Goal: Task Accomplishment & Management: Manage account settings

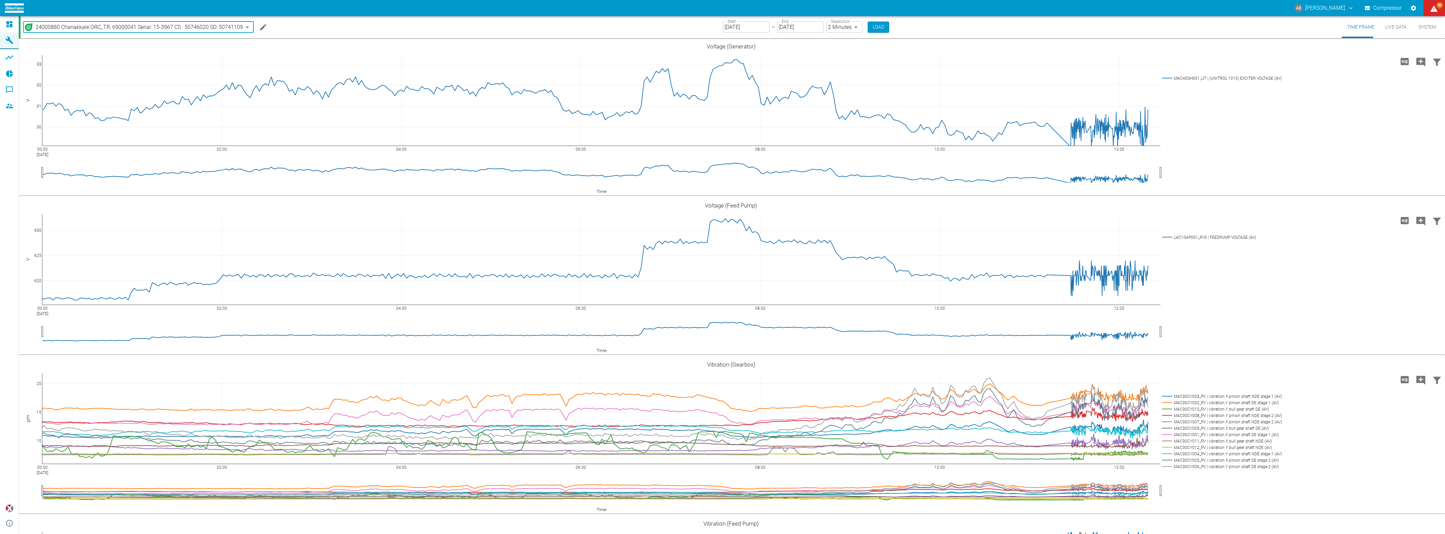
click at [191, 28] on body "AS [PERSON_NAME] Compressor 59 Dashboard Machines Analyses Reports Comments Mem…" at bounding box center [722, 267] width 1445 height 534
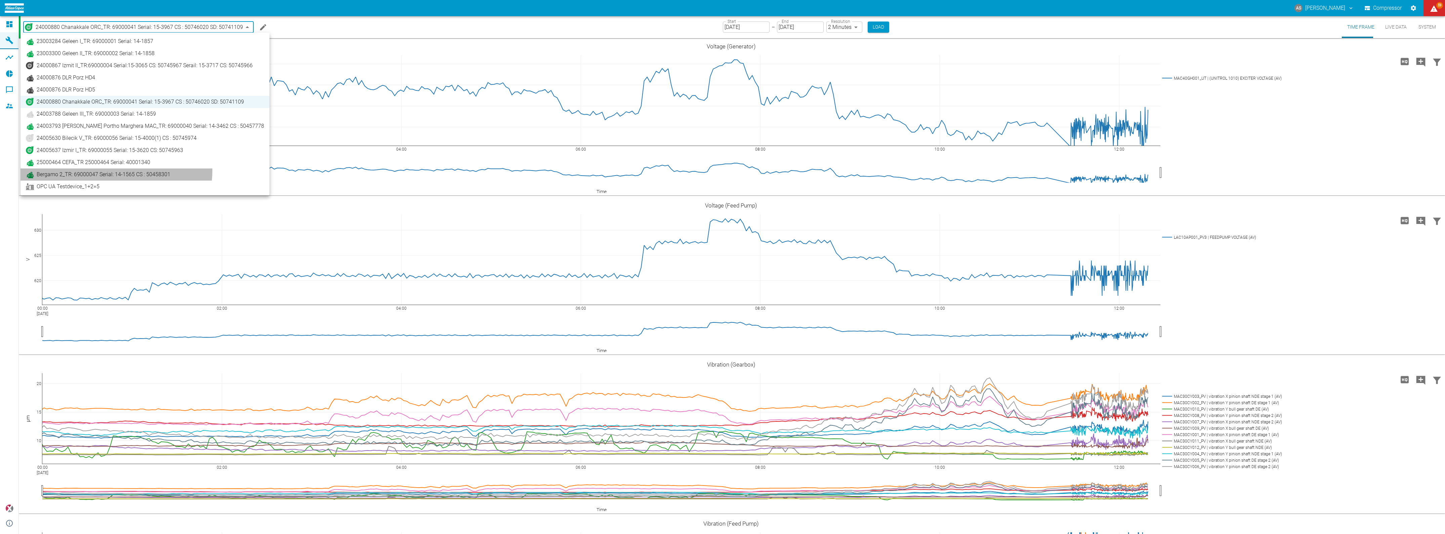
click at [116, 170] on link "Bergamo 2_TR: 69000047 Serial: 14-1565 CS : 50458301" at bounding box center [145, 174] width 238 height 8
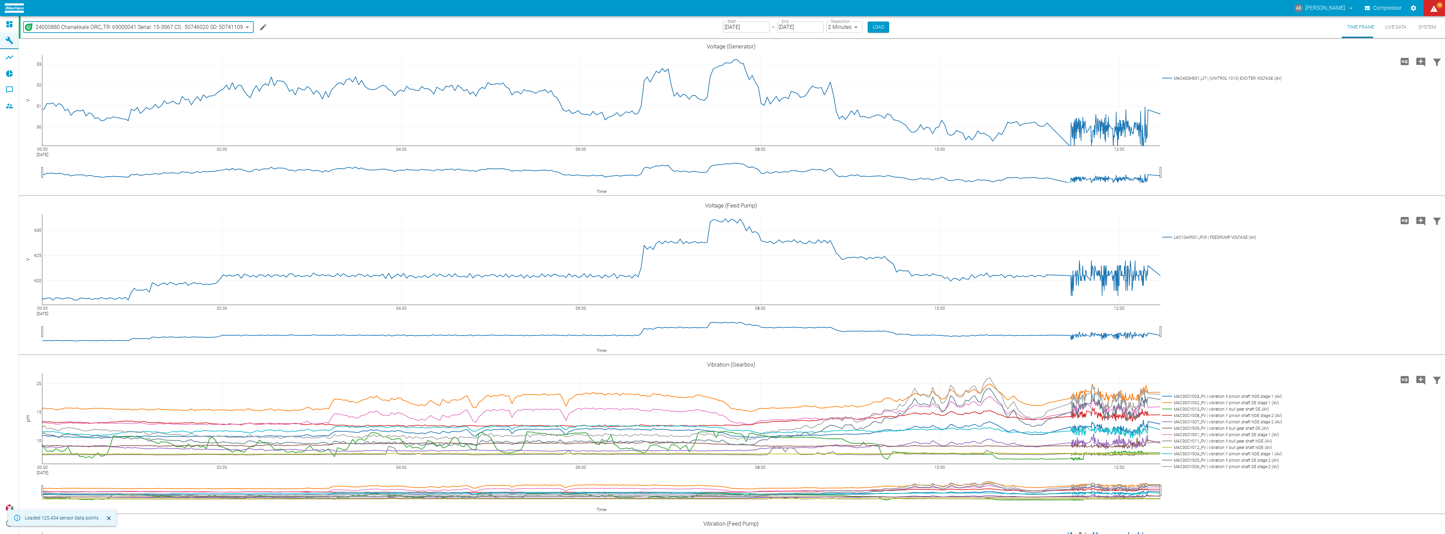
type input "be8d29ba-8787-498f-81f8-2f9651c4d660"
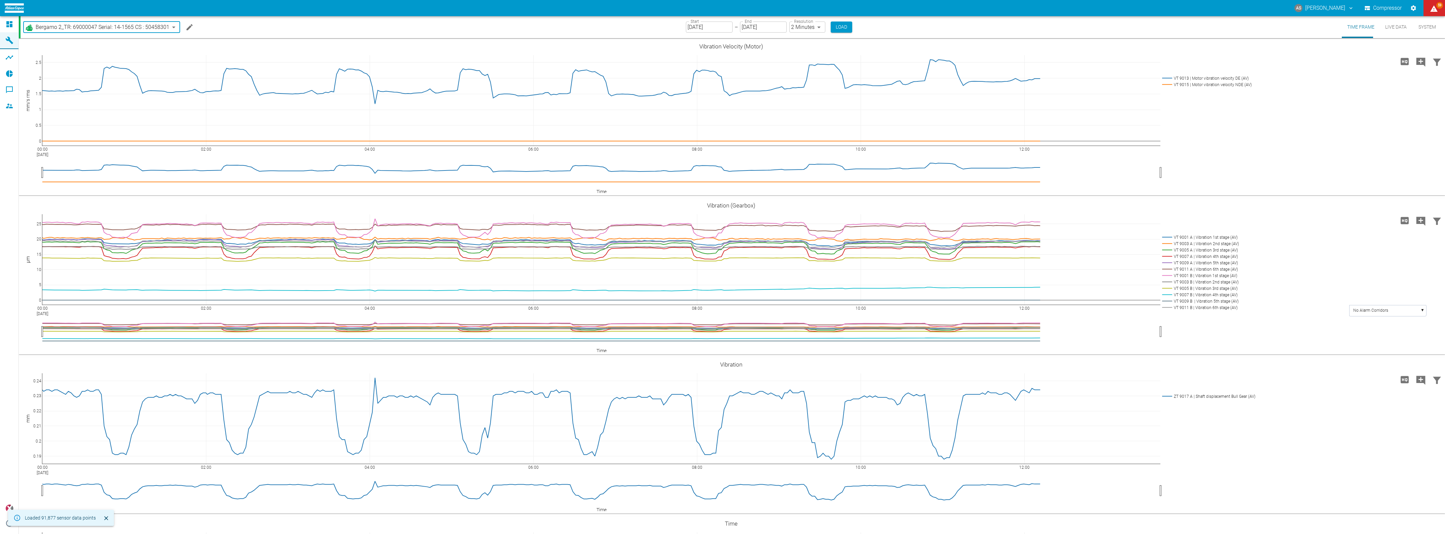
type input "2min"
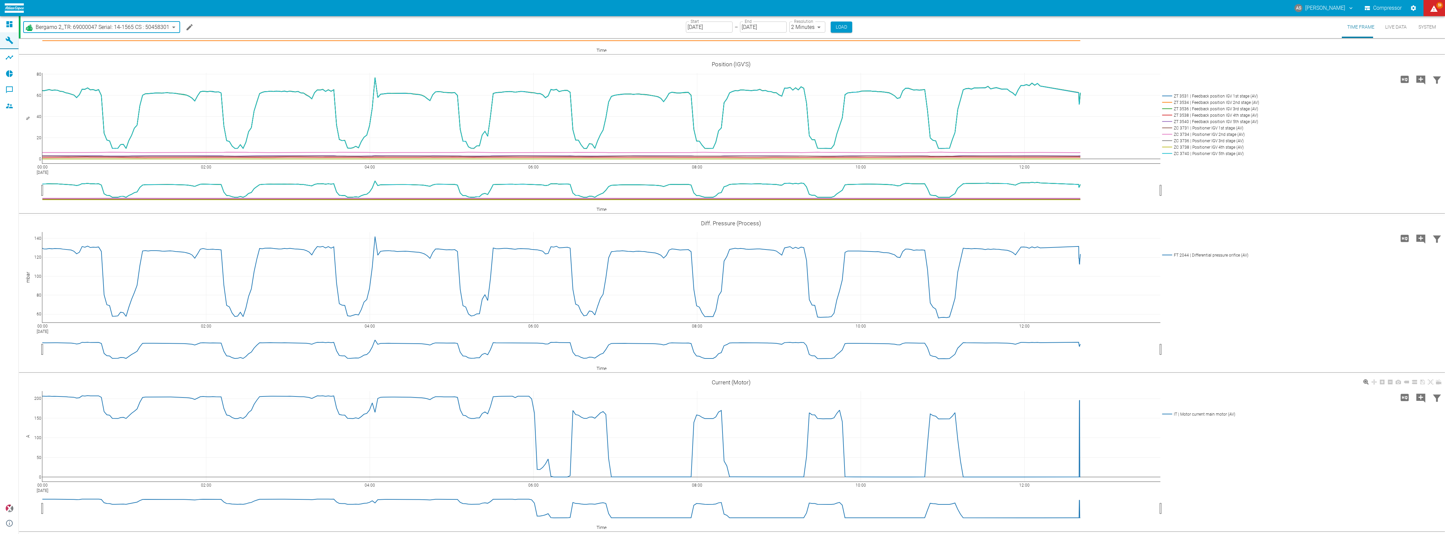
scroll to position [2357, 0]
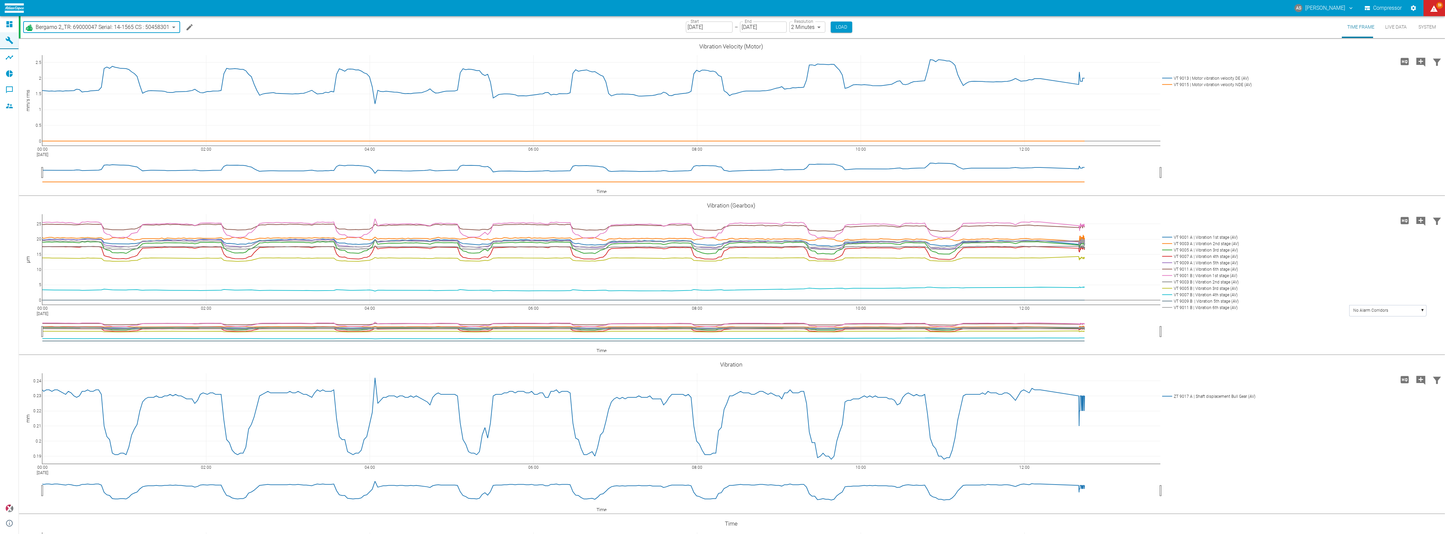
scroll to position [2357, 0]
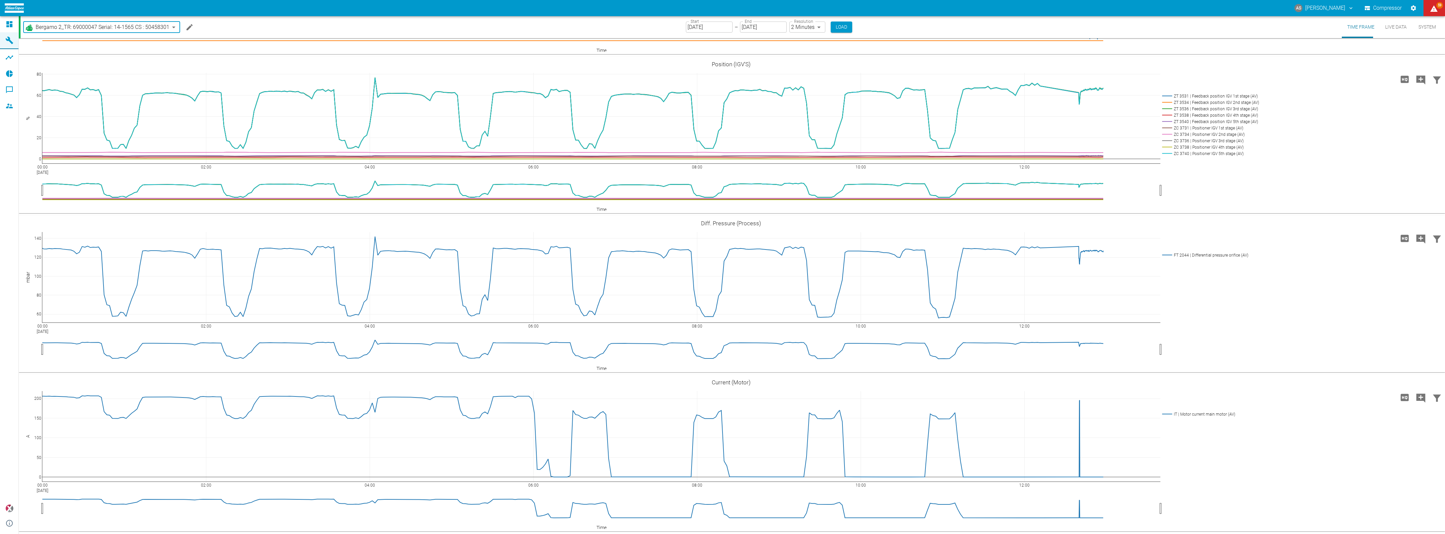
click at [125, 26] on body "AS [PERSON_NAME] Compressor 59 Dashboard Machines Analyses Reports Comments Mem…" at bounding box center [722, 267] width 1445 height 534
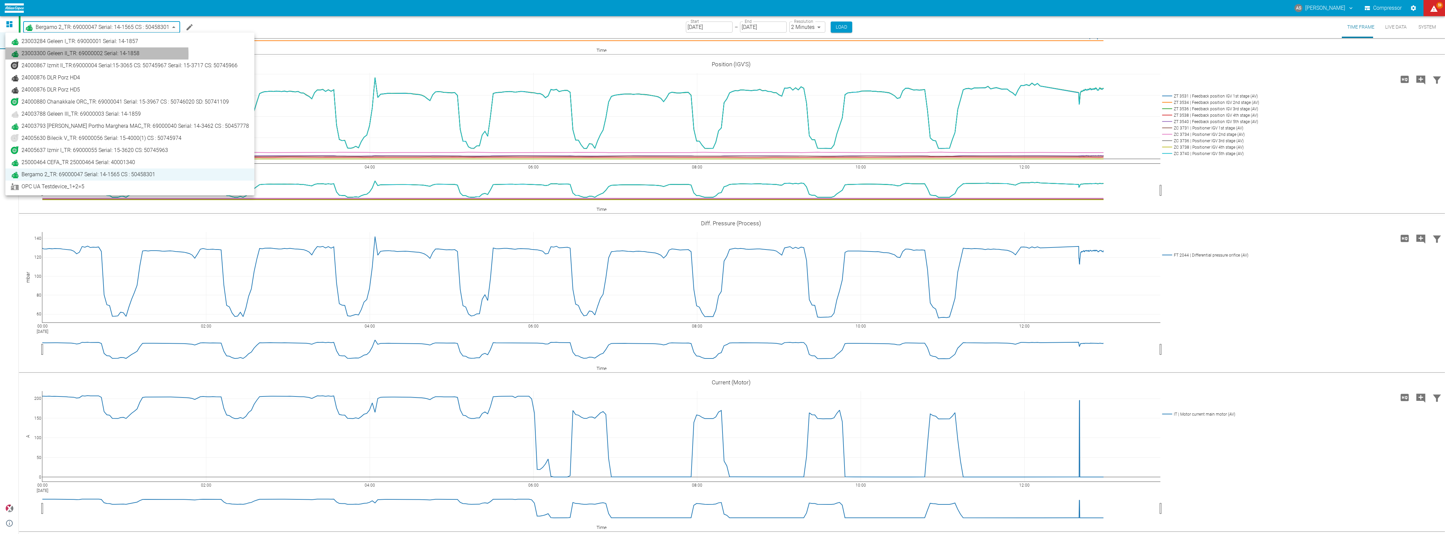
click at [77, 54] on span "23003300 Geleen II_TR: 69000002 Serial: 14-1858" at bounding box center [81, 53] width 118 height 8
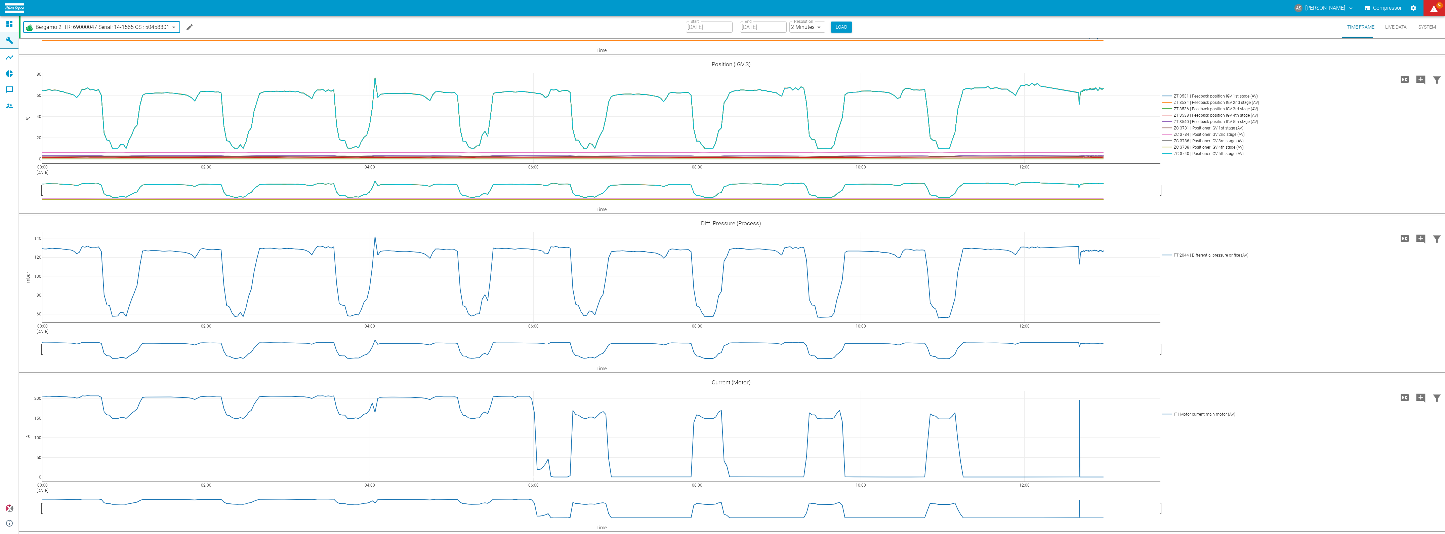
type input "5d7c723b-37f3-46bc-bd90-6ee3670ed1e8"
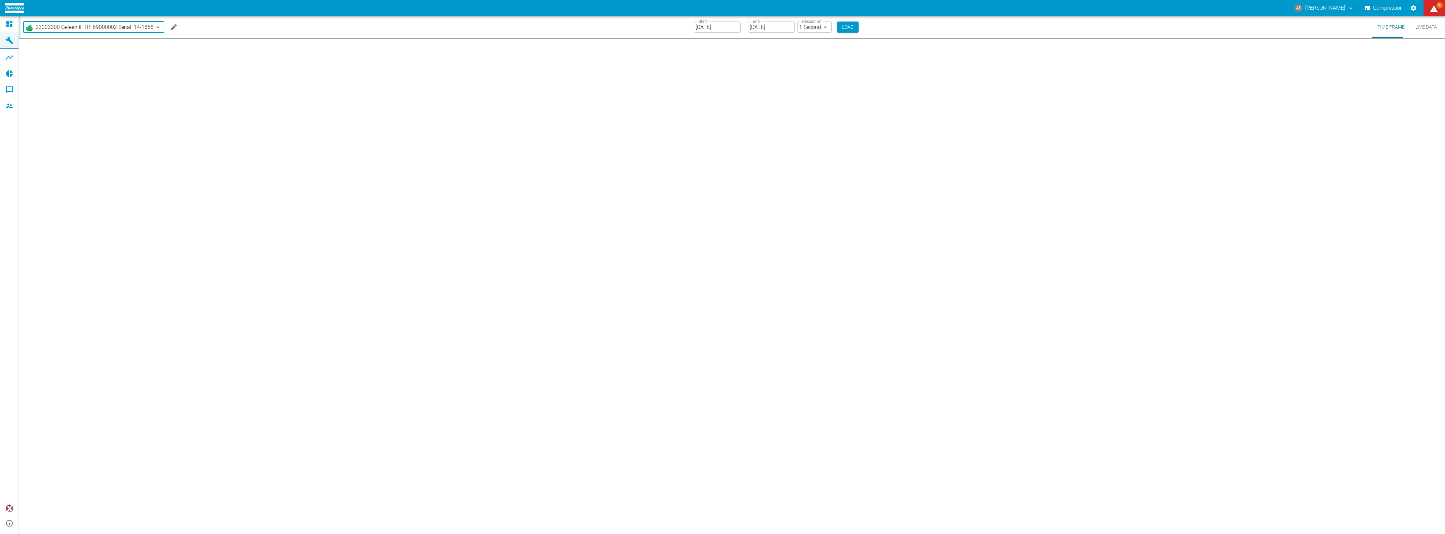
type input "2min"
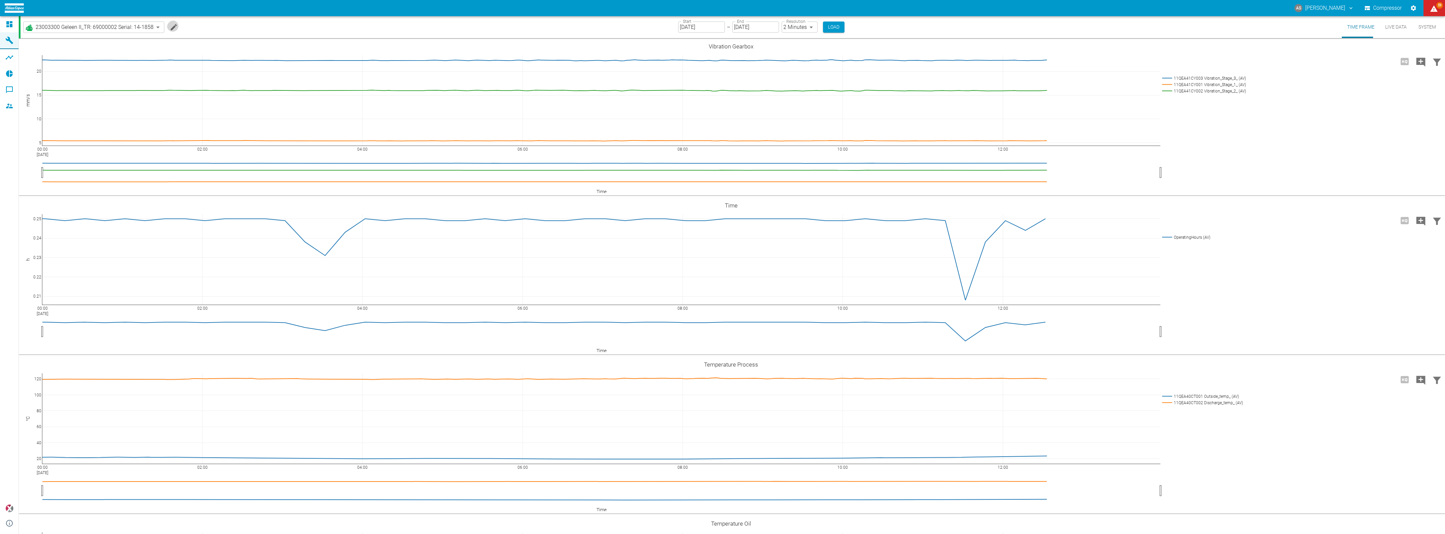
click at [171, 28] on icon "Edit machine" at bounding box center [174, 27] width 6 height 6
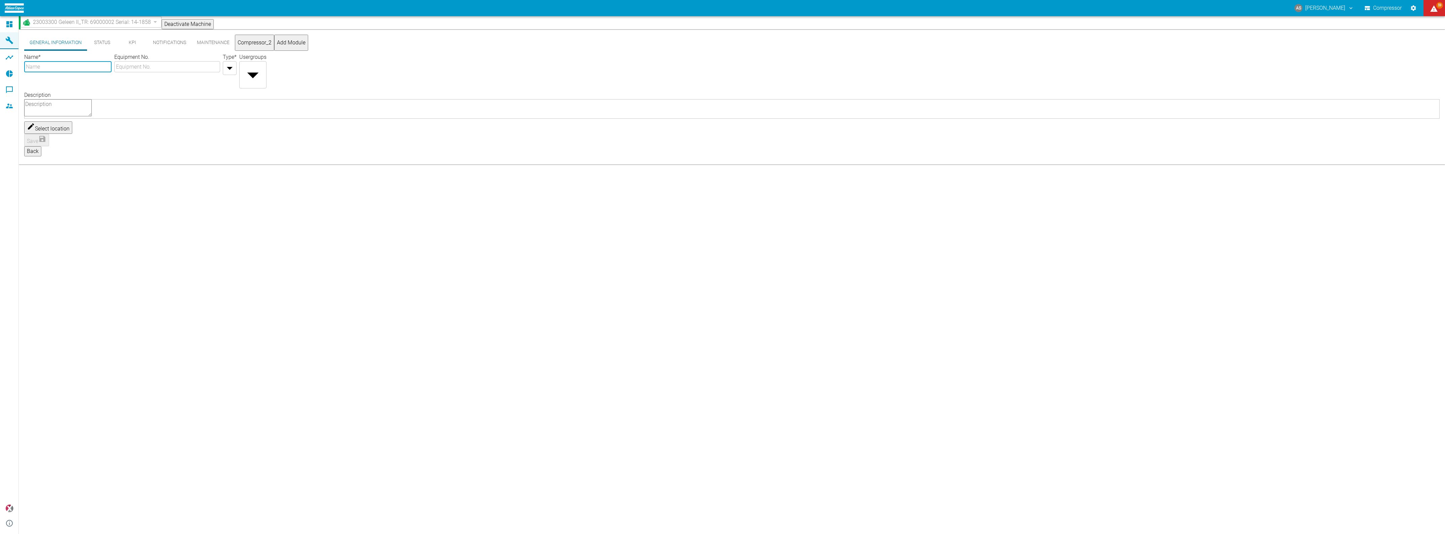
type input "23003300 Geleen II"
type input "TR: 69000002 Serial: 14-1858"
type input "Turbo_Compressor"
click at [119, 44] on button "KPI" at bounding box center [132, 43] width 30 height 16
click at [769, 118] on div "No KPIs have been created" at bounding box center [731, 114] width 1415 height 8
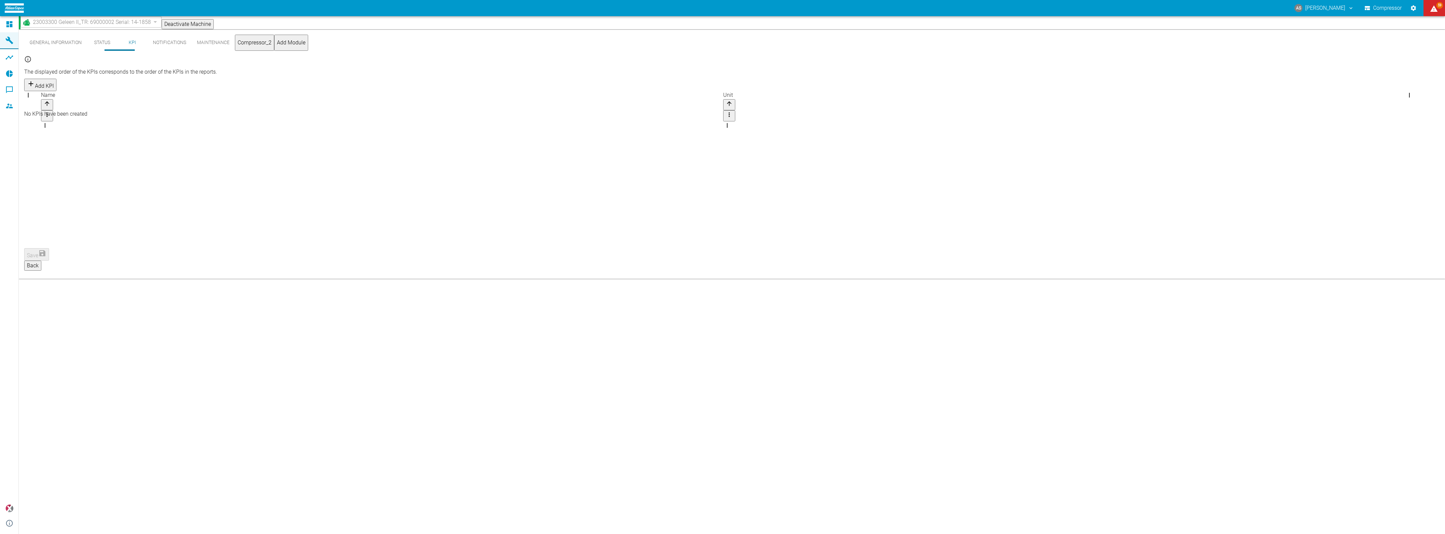
click at [148, 46] on button "Notifications" at bounding box center [170, 43] width 44 height 16
click at [192, 47] on button "Maintenance" at bounding box center [213, 43] width 43 height 16
click at [235, 45] on button "Compressor_2" at bounding box center [254, 43] width 39 height 16
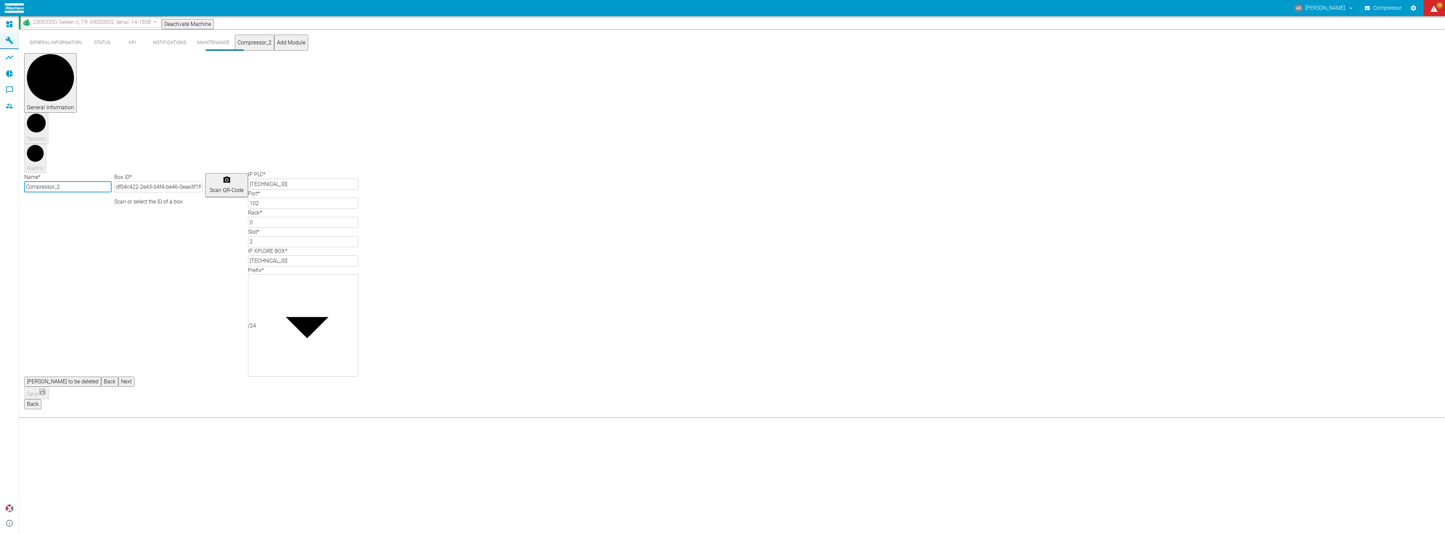
click at [120, 46] on button "KPI" at bounding box center [132, 43] width 30 height 16
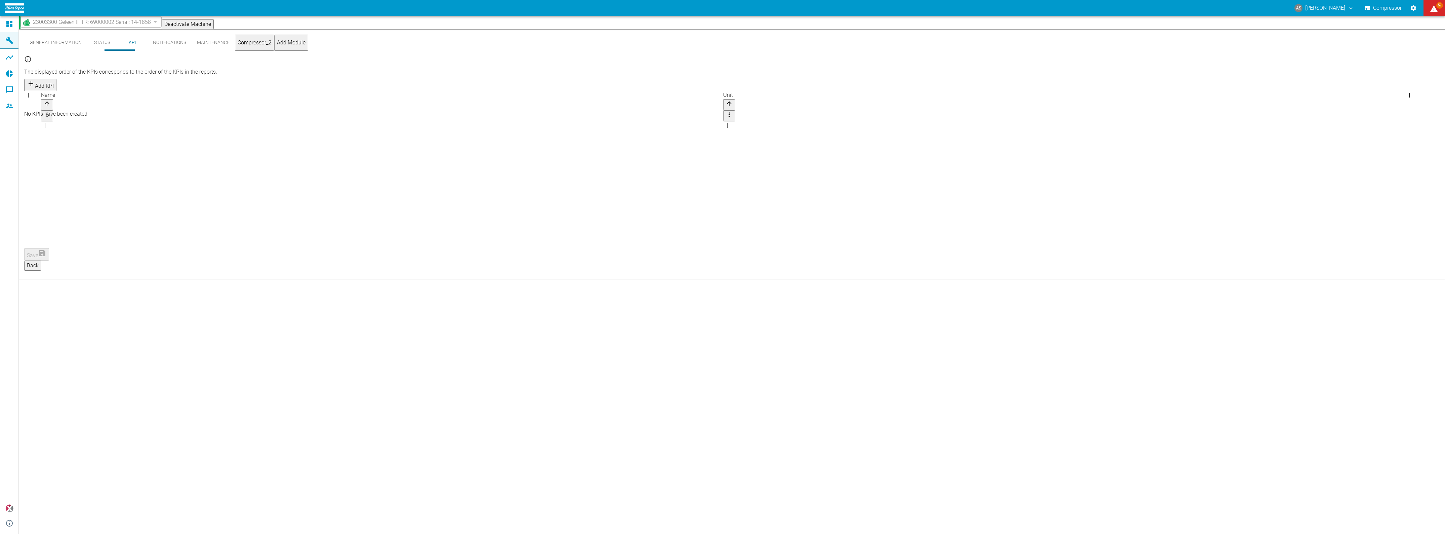
click at [56, 79] on button "Add KPI" at bounding box center [40, 85] width 32 height 12
type input "L"
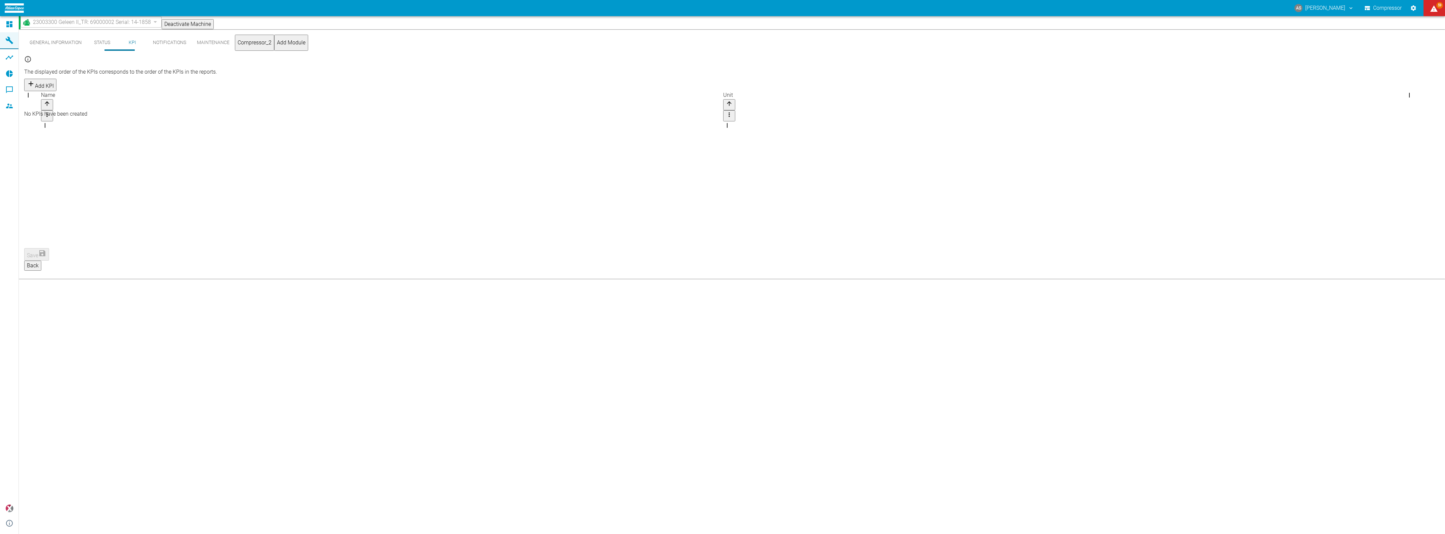
click at [751, 318] on div "General Information Status KPI Notifications Maintenance Compressor_2 Add Modul…" at bounding box center [732, 281] width 1426 height 504
drag, startPoint x: 259, startPoint y: 202, endPoint x: 125, endPoint y: 102, distance: 167.6
click at [253, 118] on div "No KPIs have been created" at bounding box center [731, 114] width 1415 height 8
click at [33, 42] on button "General Information" at bounding box center [55, 43] width 63 height 16
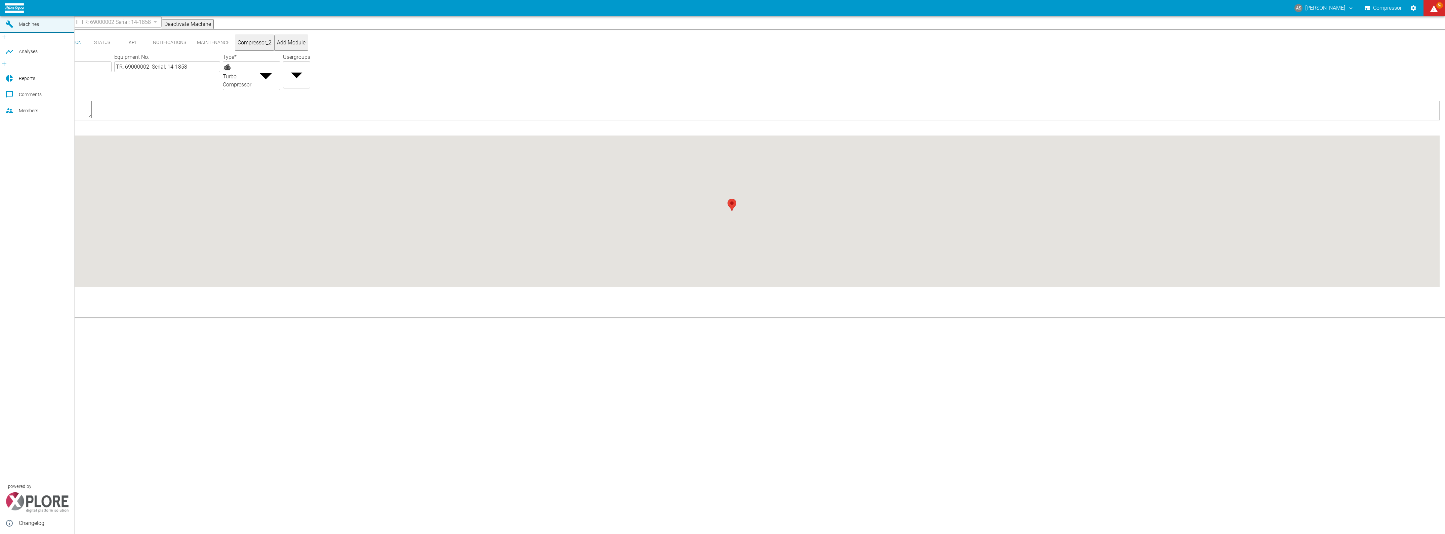
drag, startPoint x: 10, startPoint y: 24, endPoint x: 18, endPoint y: 26, distance: 8.6
click at [9, 12] on icon at bounding box center [9, 8] width 8 height 8
